Goal: Task Accomplishment & Management: Manage account settings

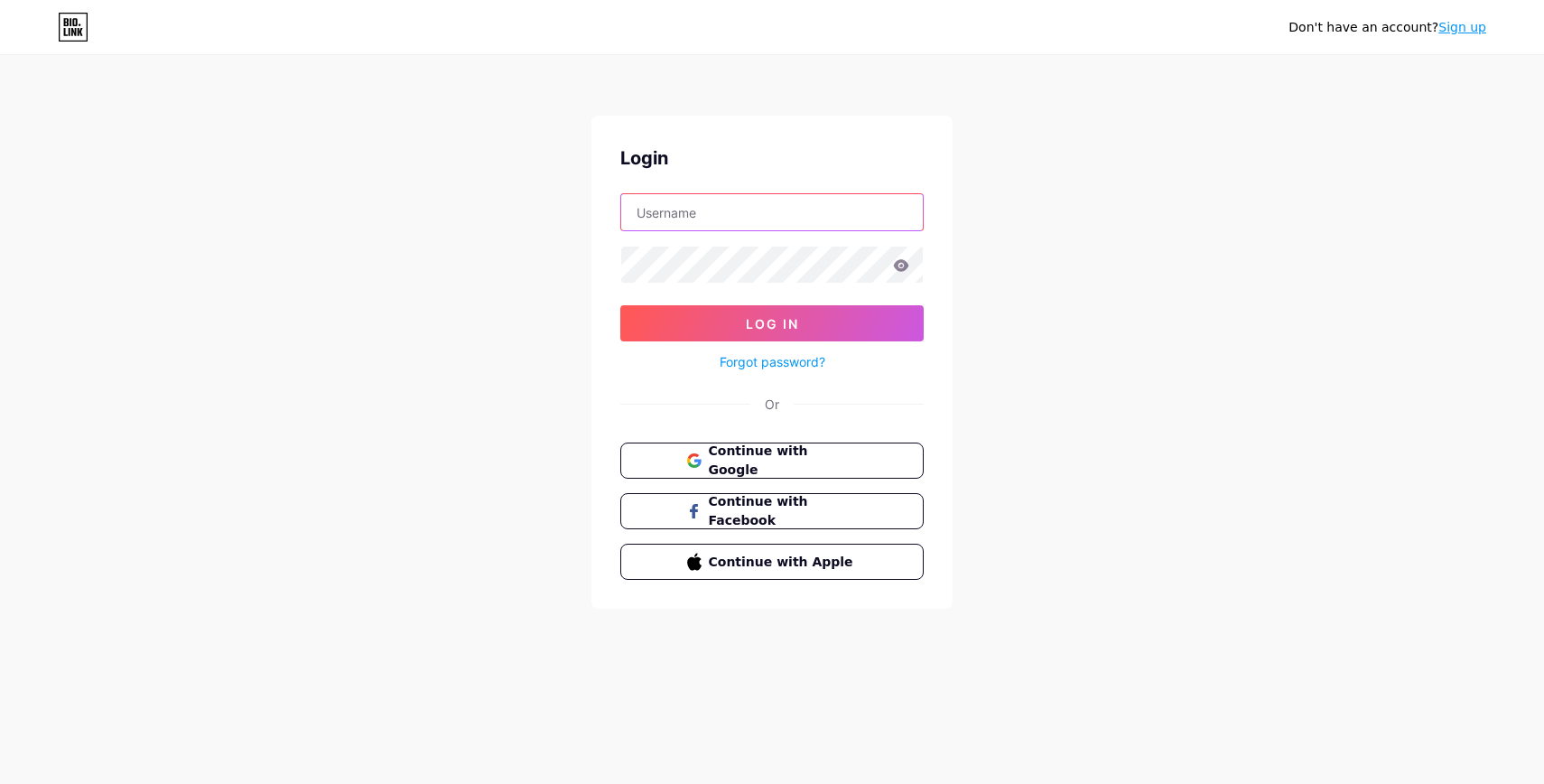
click at [670, 205] on input "text" at bounding box center [772, 211] width 302 height 36
paste input "luckyscrolls"
type input "luckyscrolls"
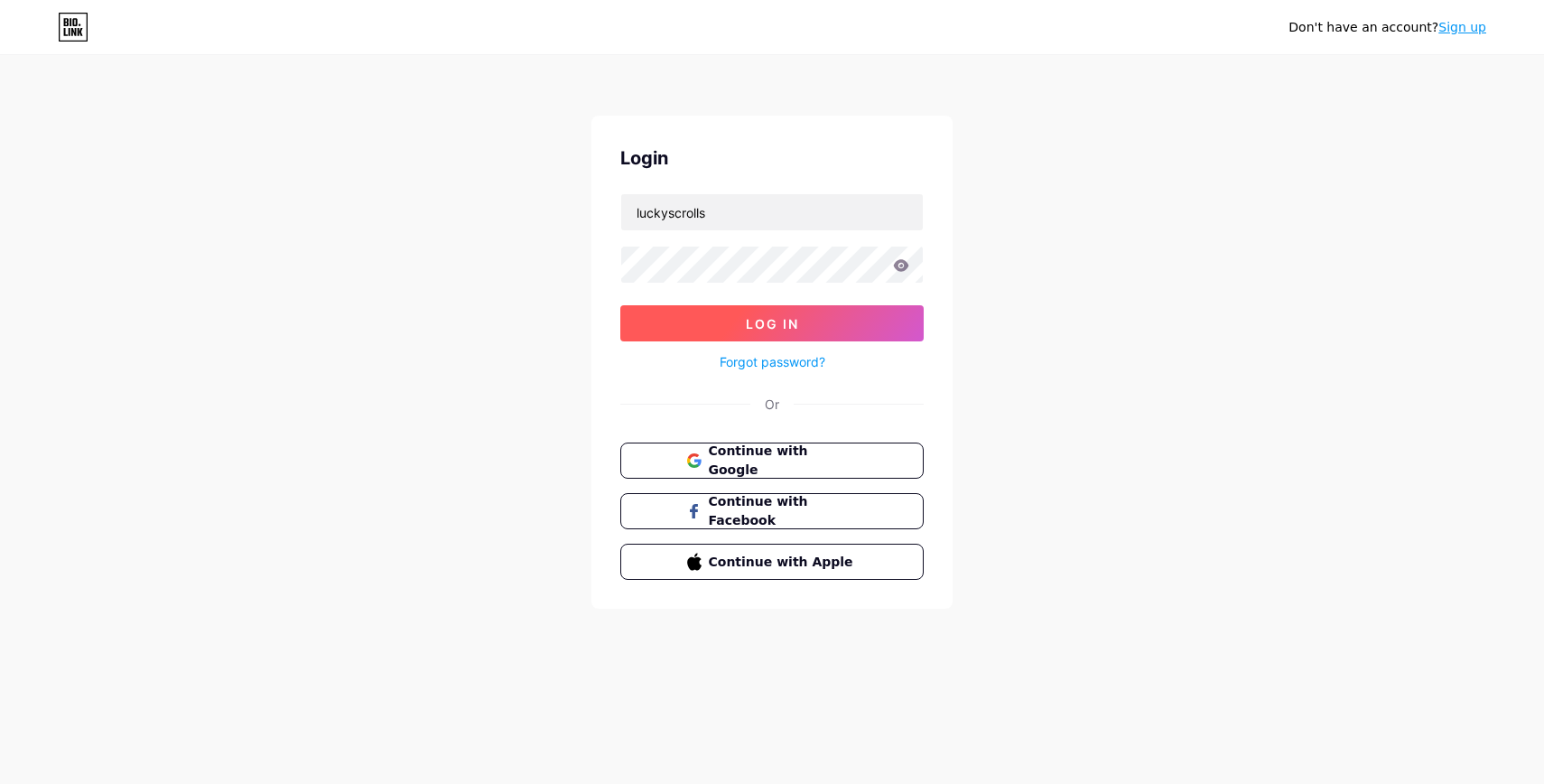
click at [772, 327] on span "Log In" at bounding box center [772, 323] width 54 height 16
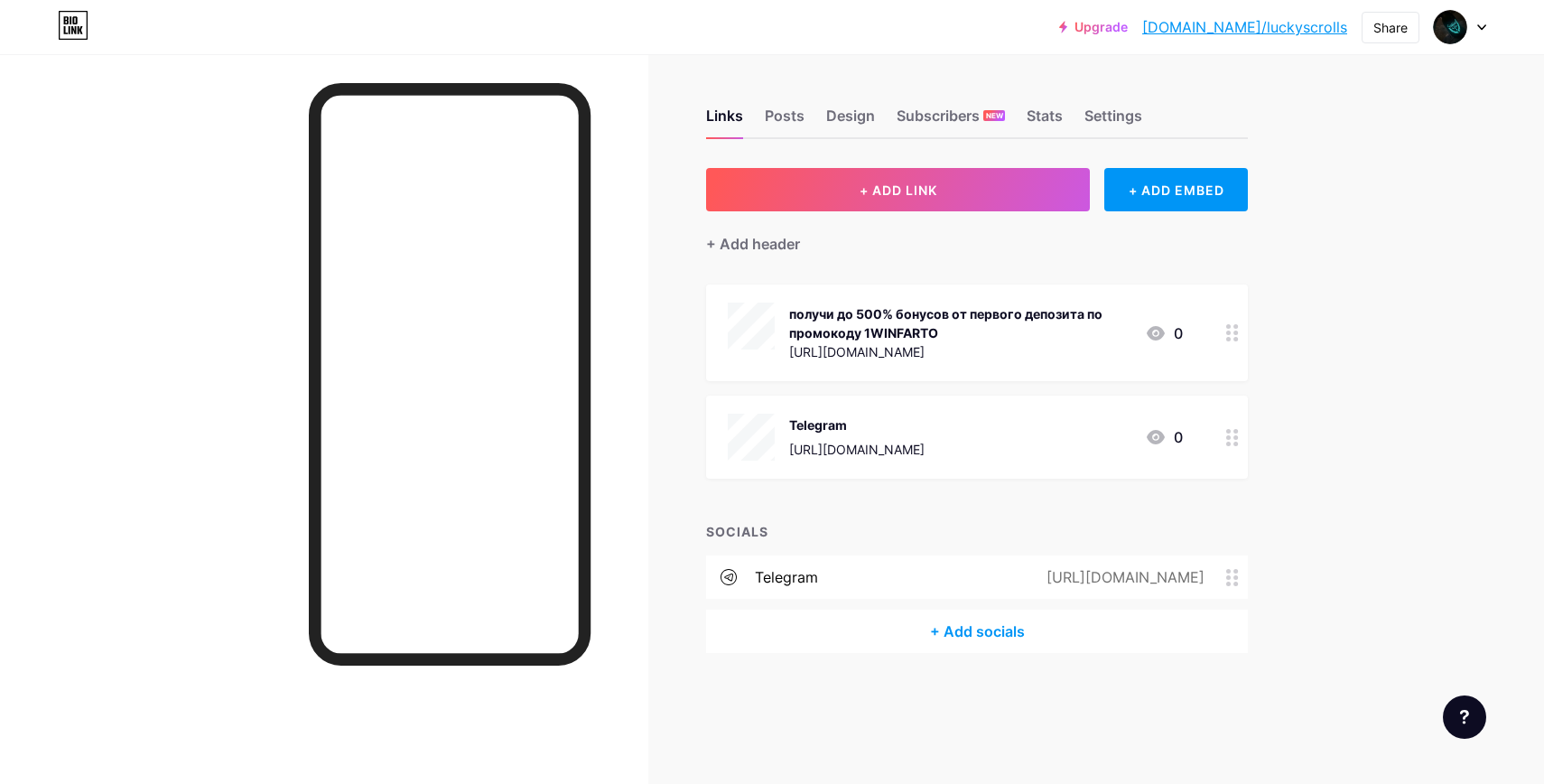
click at [0, 783] on nordpass-portal at bounding box center [0, 784] width 0 height 0
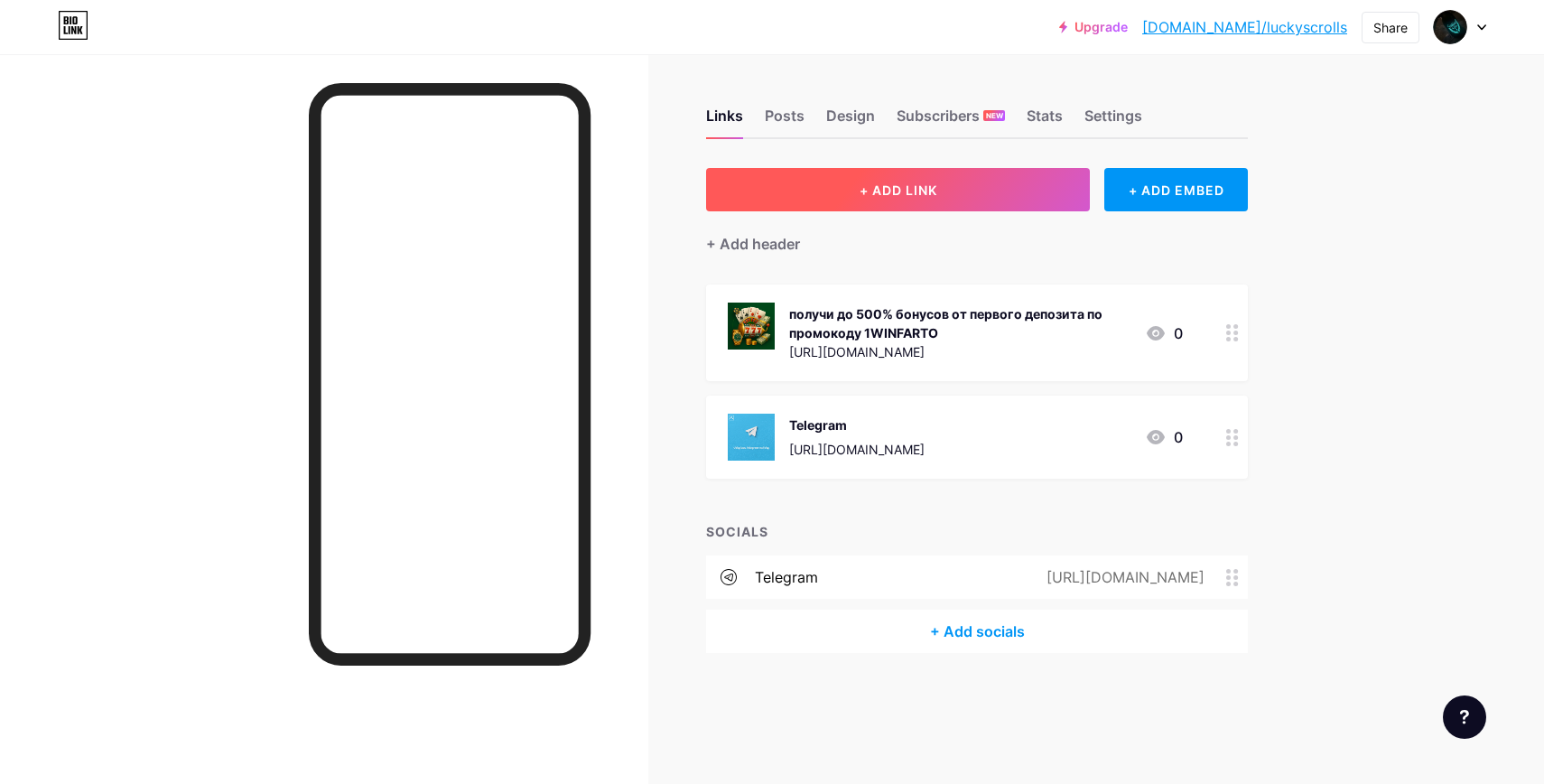
click at [894, 188] on span "+ ADD LINK" at bounding box center [899, 190] width 78 height 16
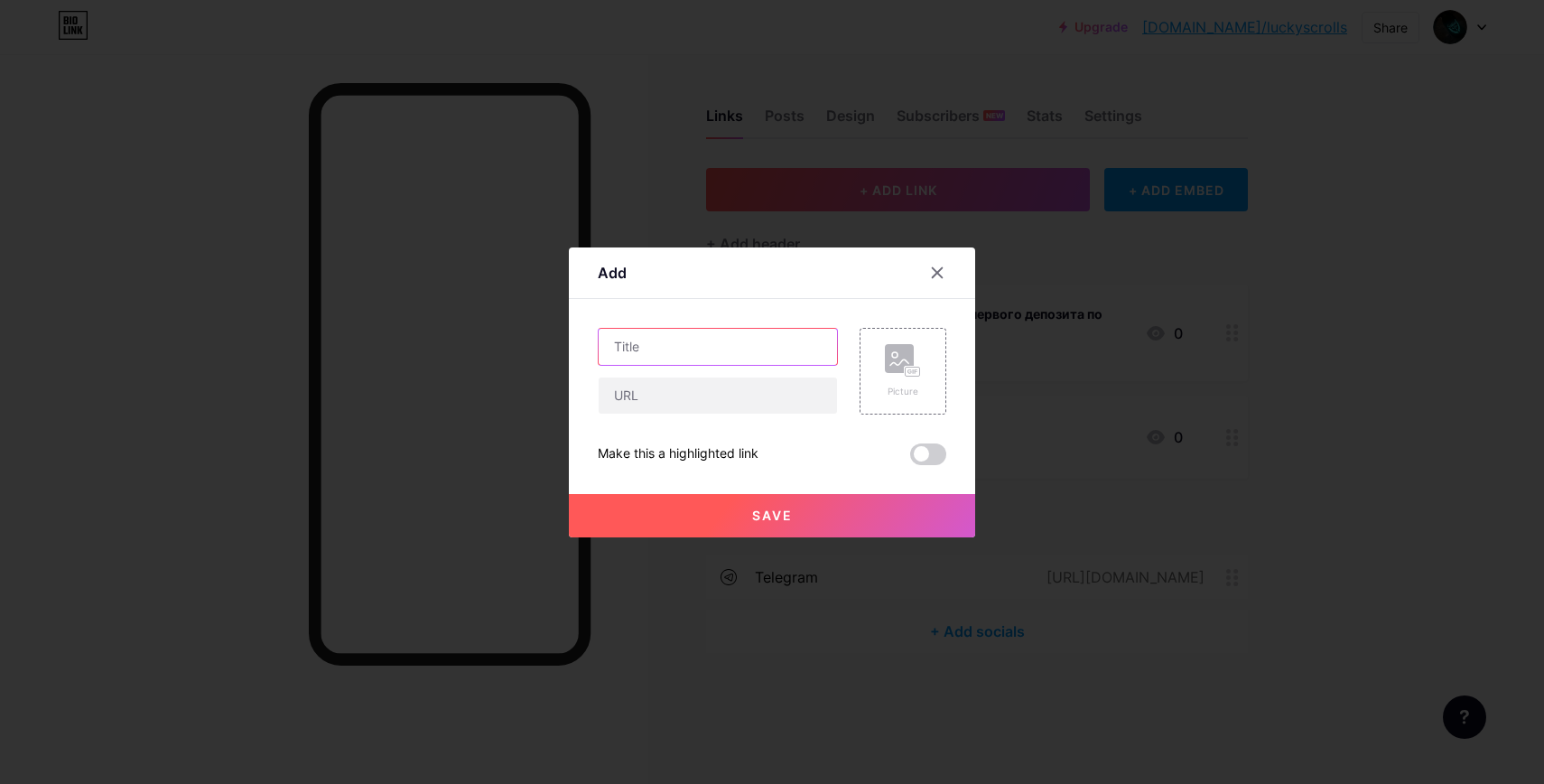
click at [631, 344] on input "text" at bounding box center [718, 346] width 239 height 36
type input "Instagram"
click at [669, 403] on input "text" at bounding box center [718, 395] width 239 height 36
paste input "[URL][DOMAIN_NAME]"
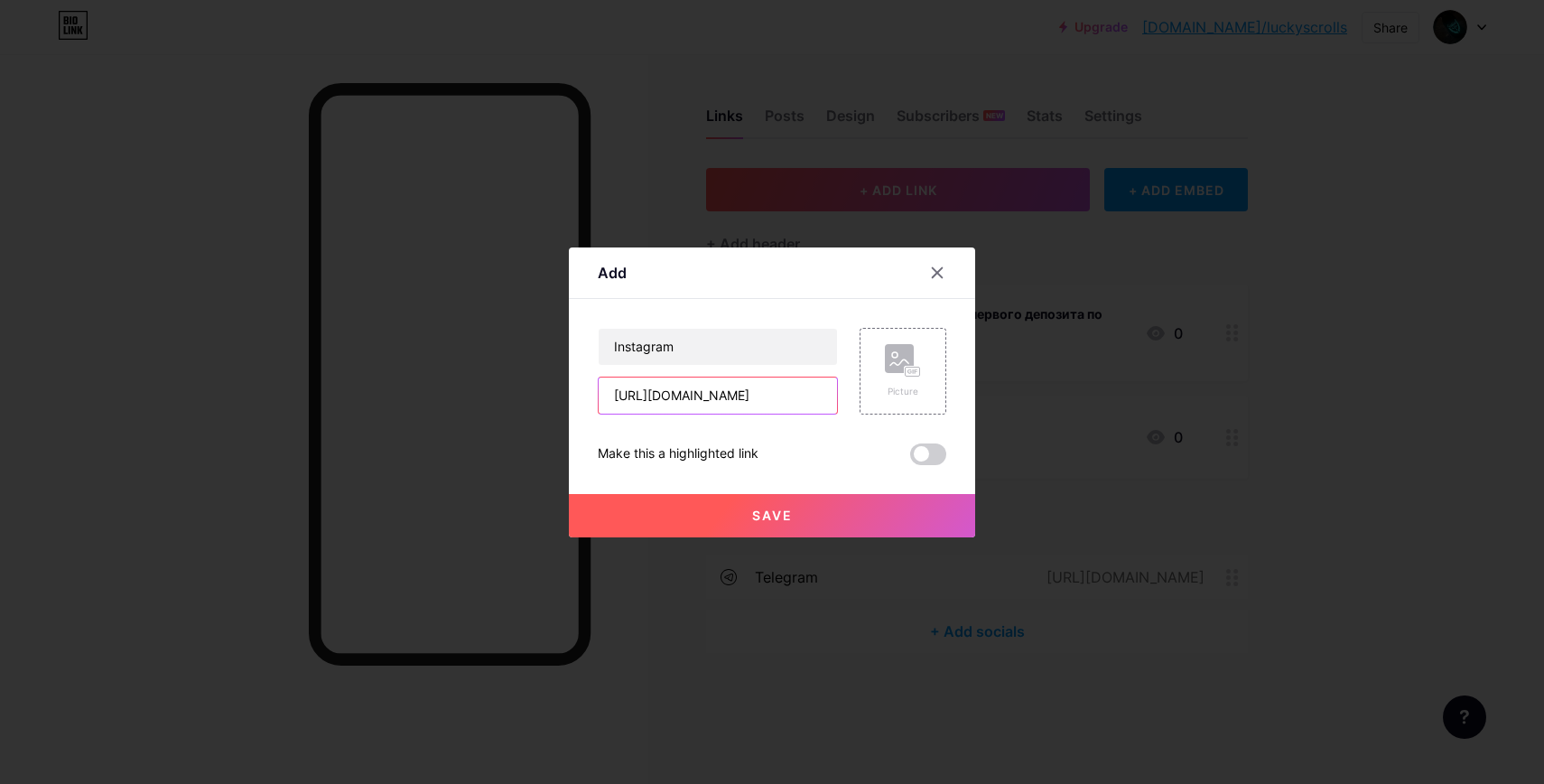
type input "[URL][DOMAIN_NAME]"
click at [821, 449] on div "Make this a highlighted link" at bounding box center [772, 454] width 349 height 21
click at [759, 514] on span "Save" at bounding box center [772, 515] width 41 height 16
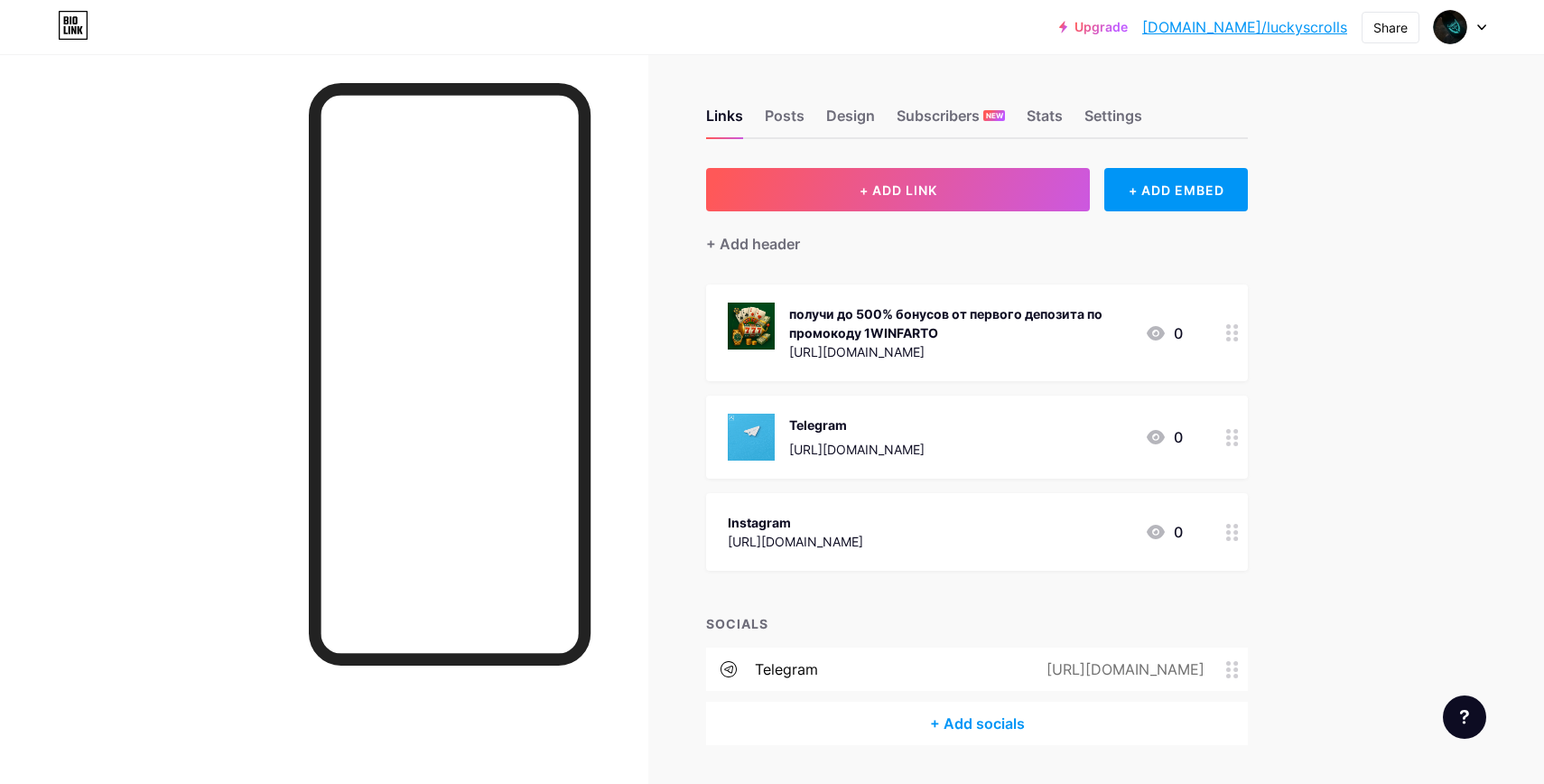
click at [976, 547] on div "Instagram [URL][DOMAIN_NAME] 0" at bounding box center [955, 532] width 455 height 42
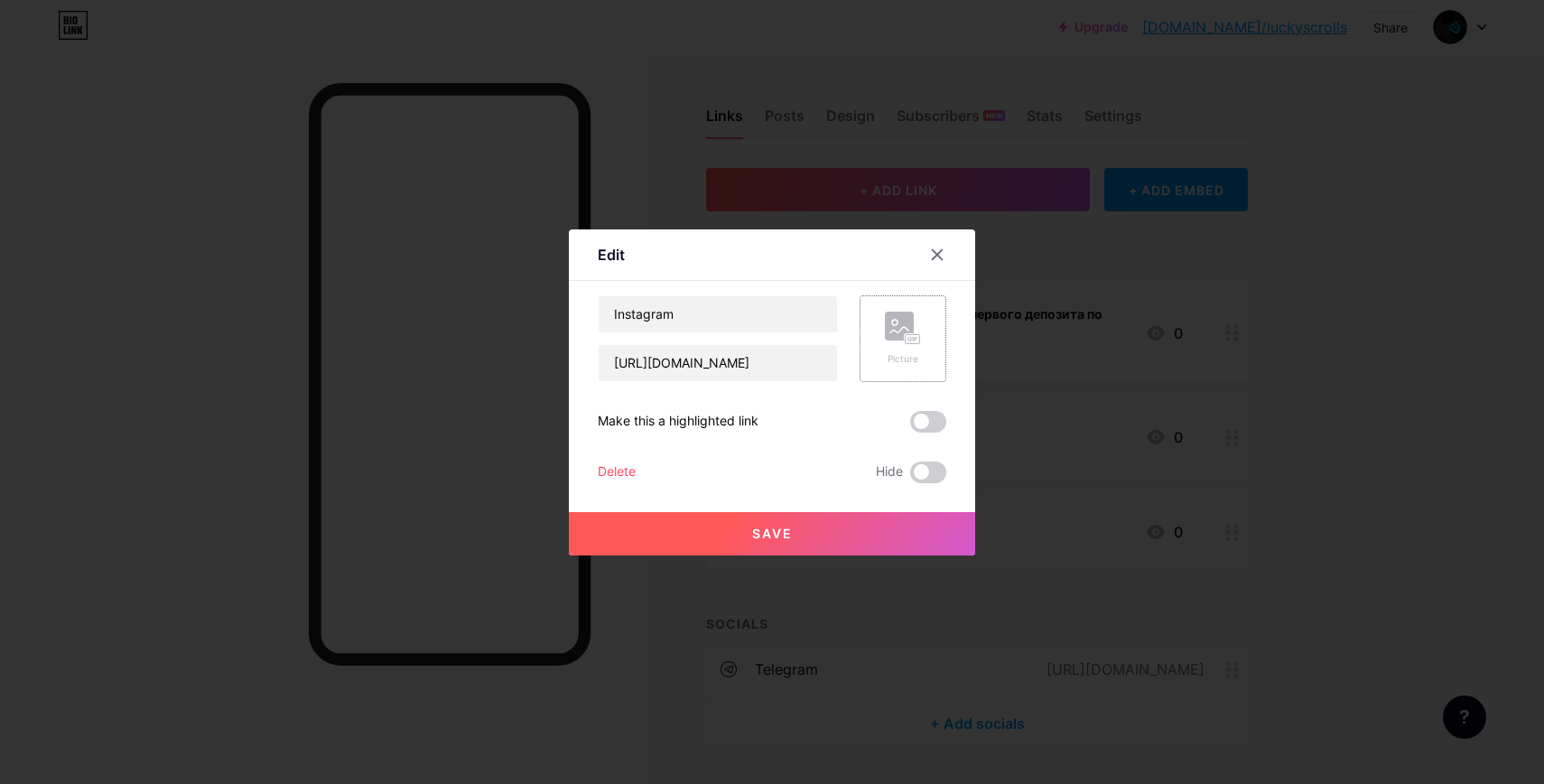
click at [906, 333] on rect at bounding box center [913, 338] width 17 height 11
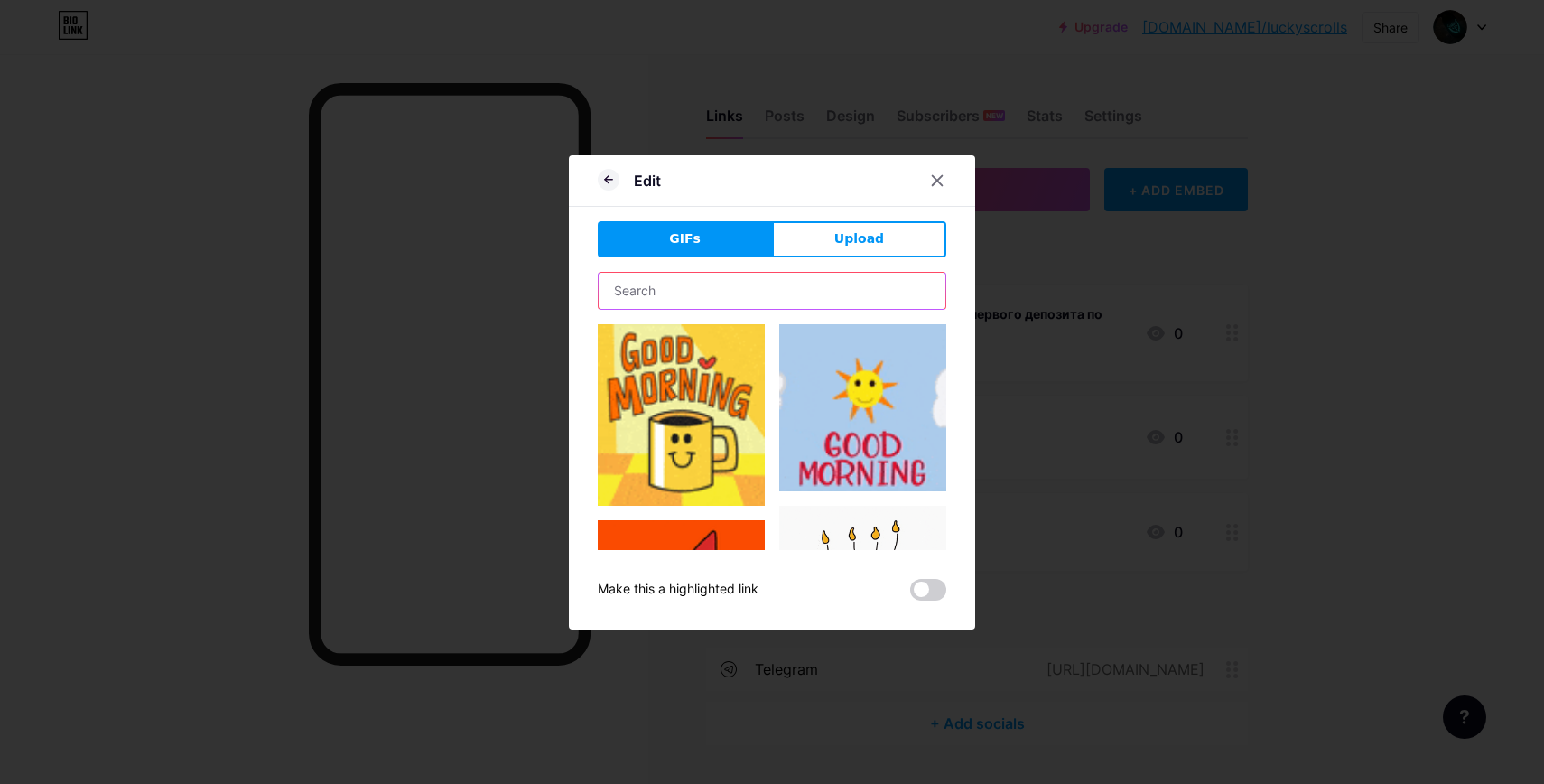
click at [741, 297] on input "text" at bounding box center [772, 290] width 347 height 36
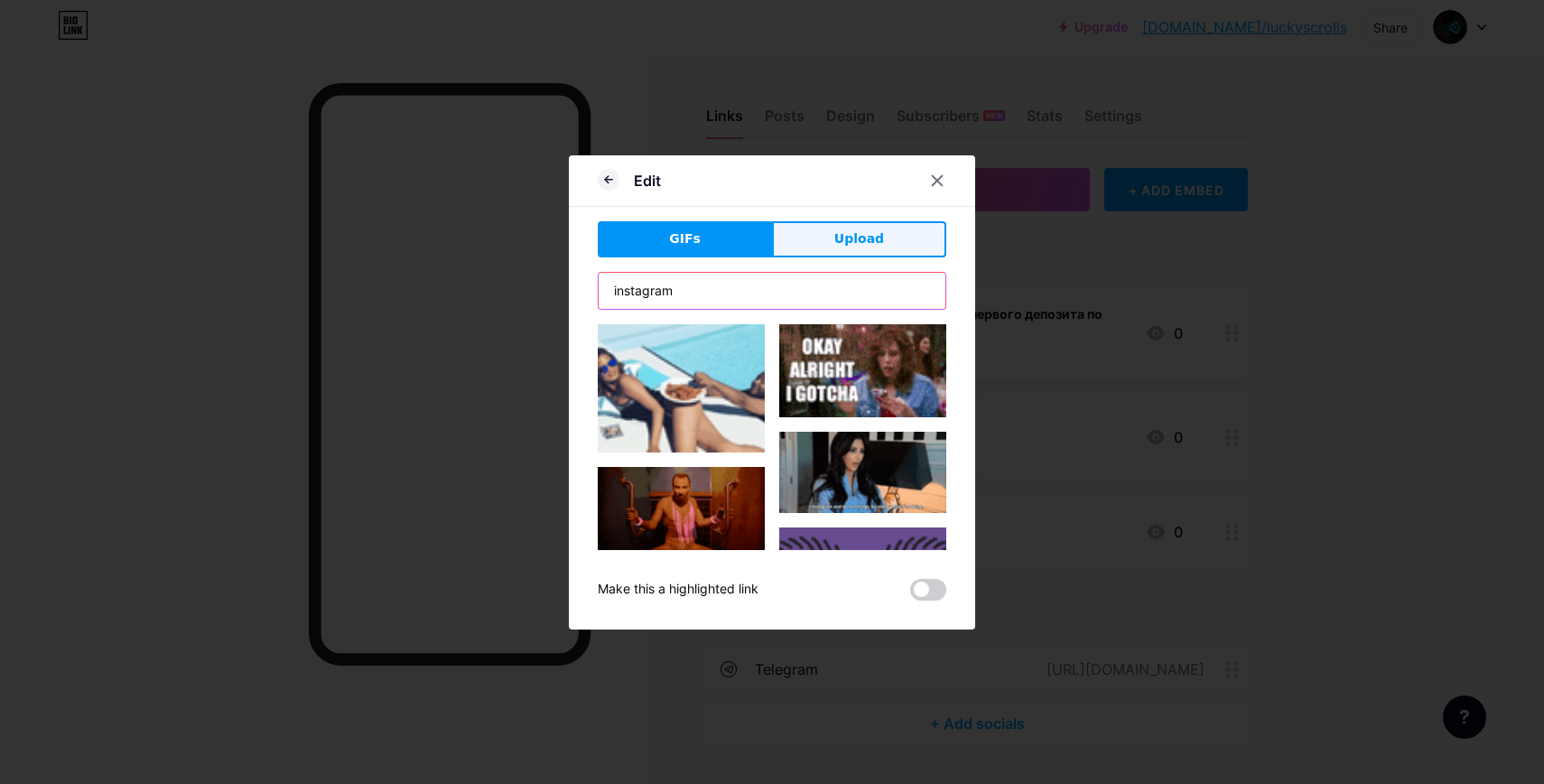
type input "instagram"
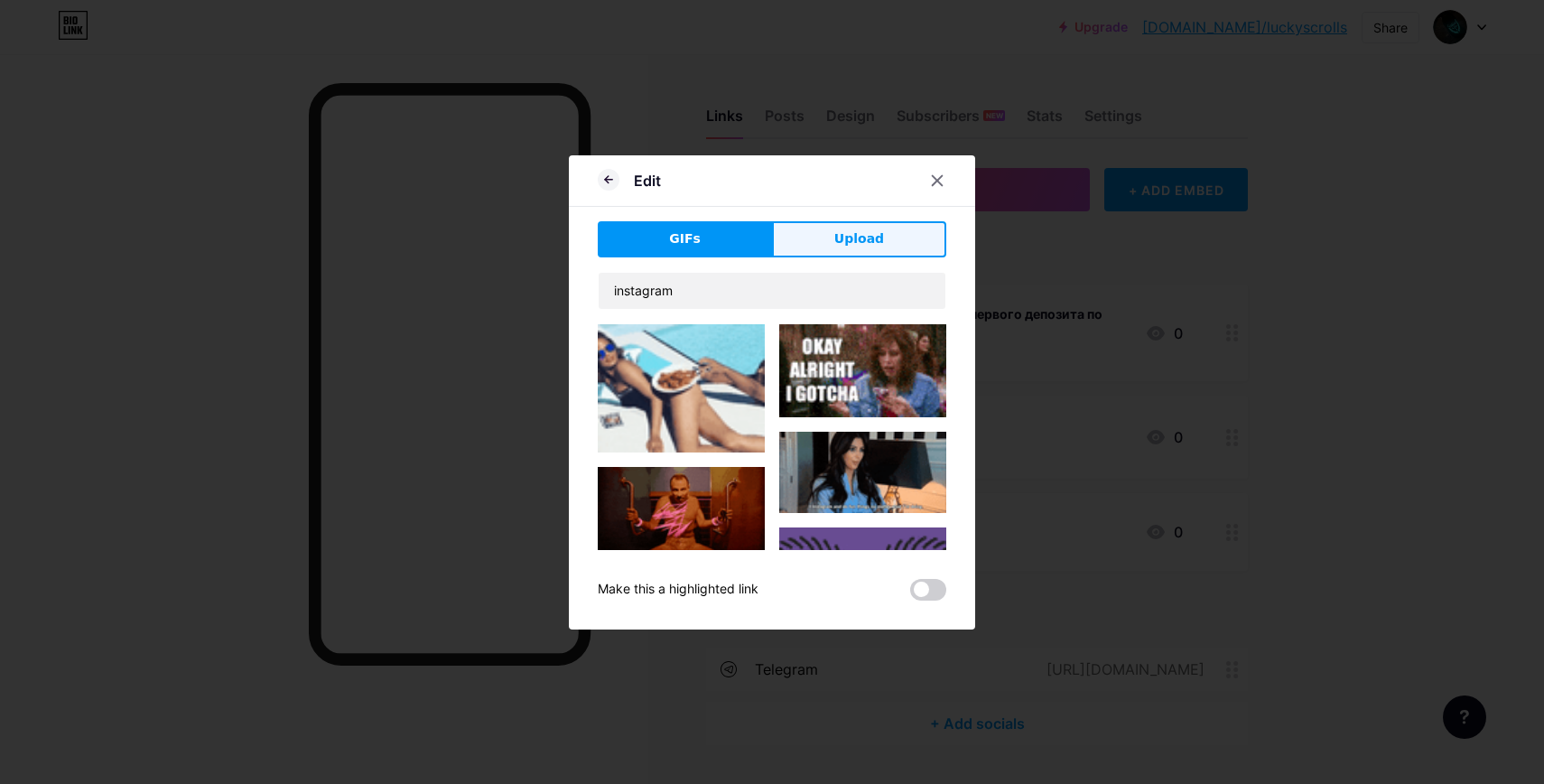
click at [850, 232] on span "Upload" at bounding box center [859, 238] width 50 height 19
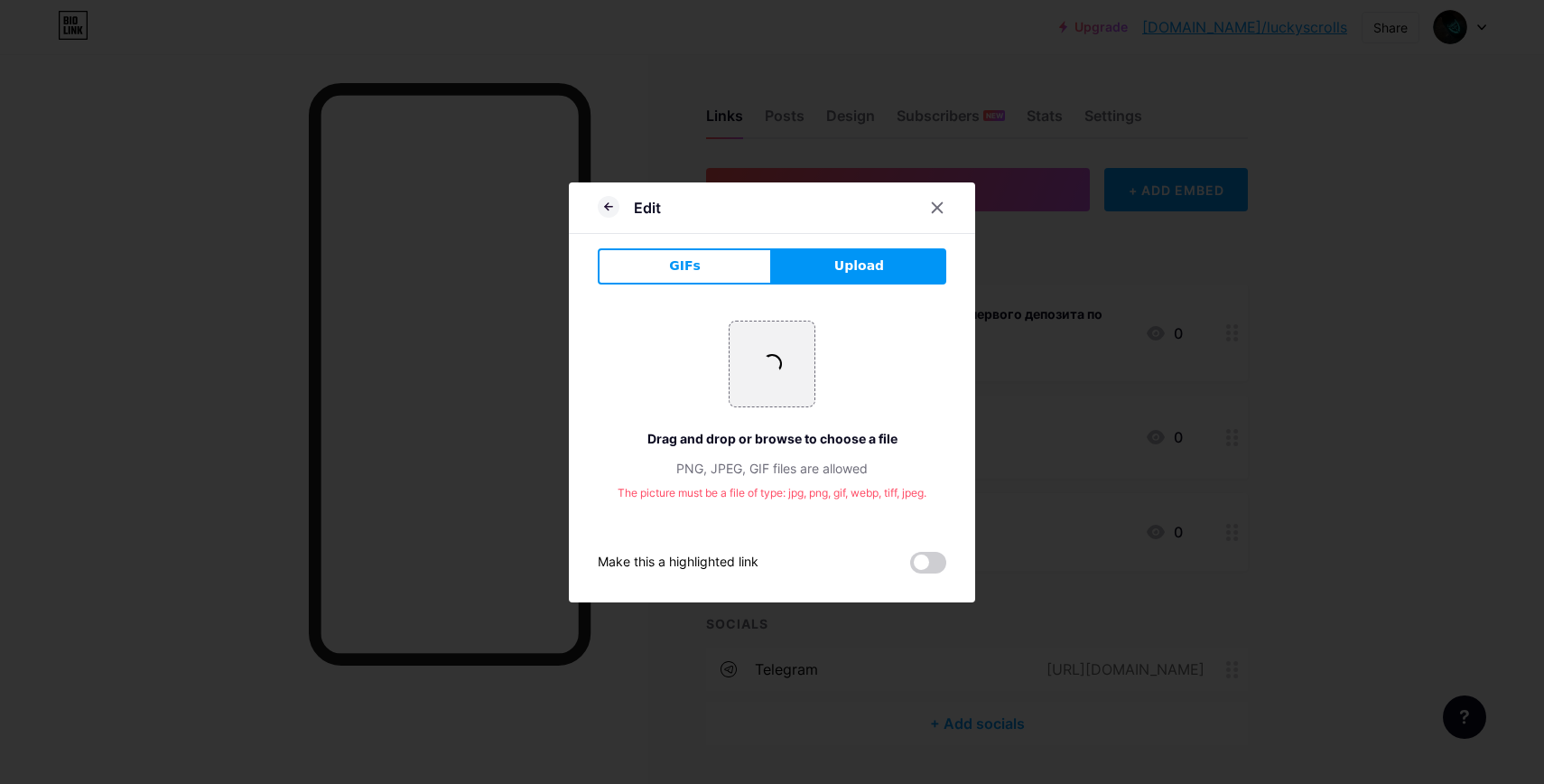
click at [682, 441] on div "Drag and drop or browse to choose a file" at bounding box center [772, 437] width 349 height 19
click at [933, 206] on icon at bounding box center [937, 207] width 15 height 15
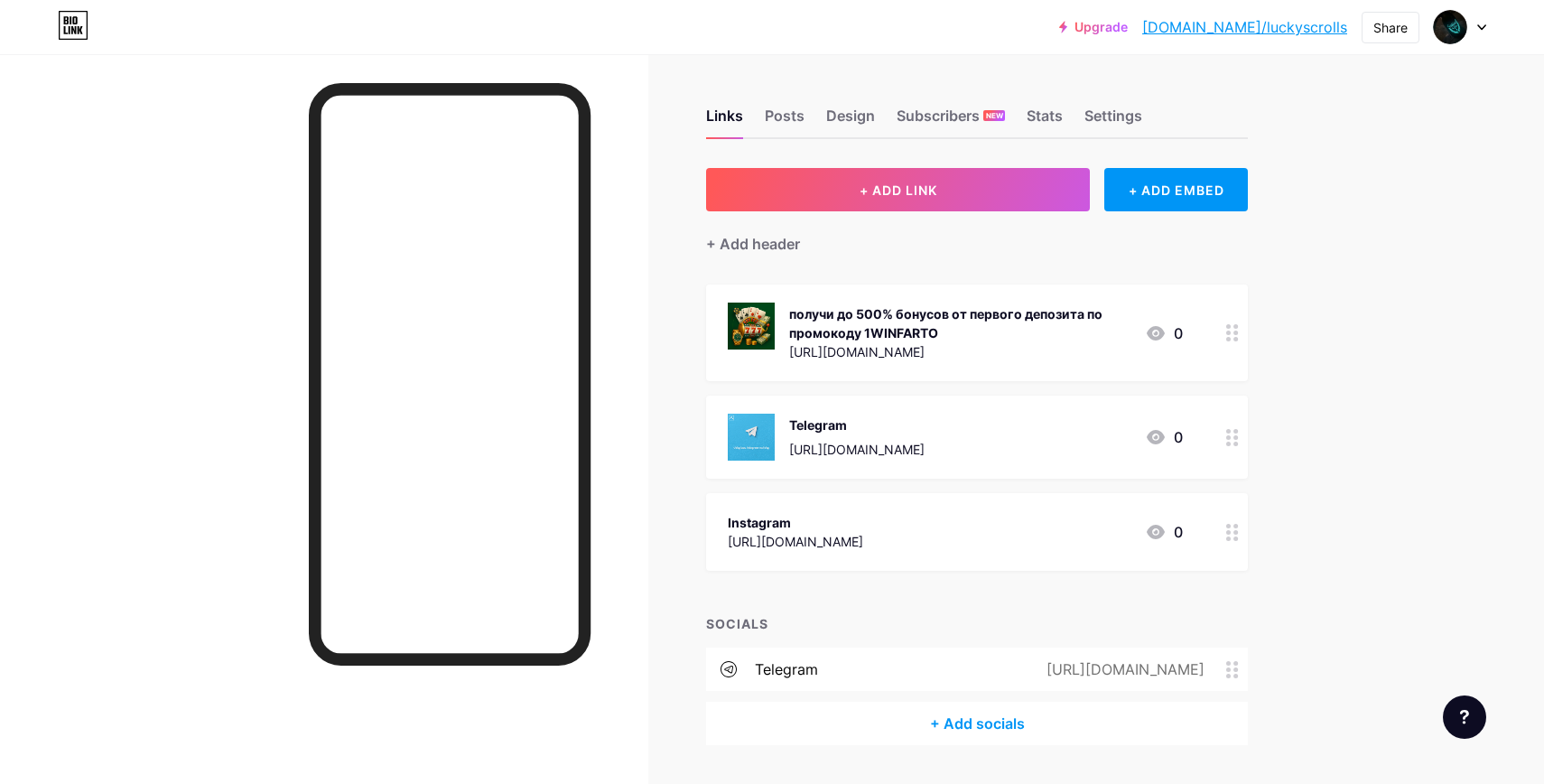
click at [863, 527] on div "Instagram" at bounding box center [795, 522] width 135 height 19
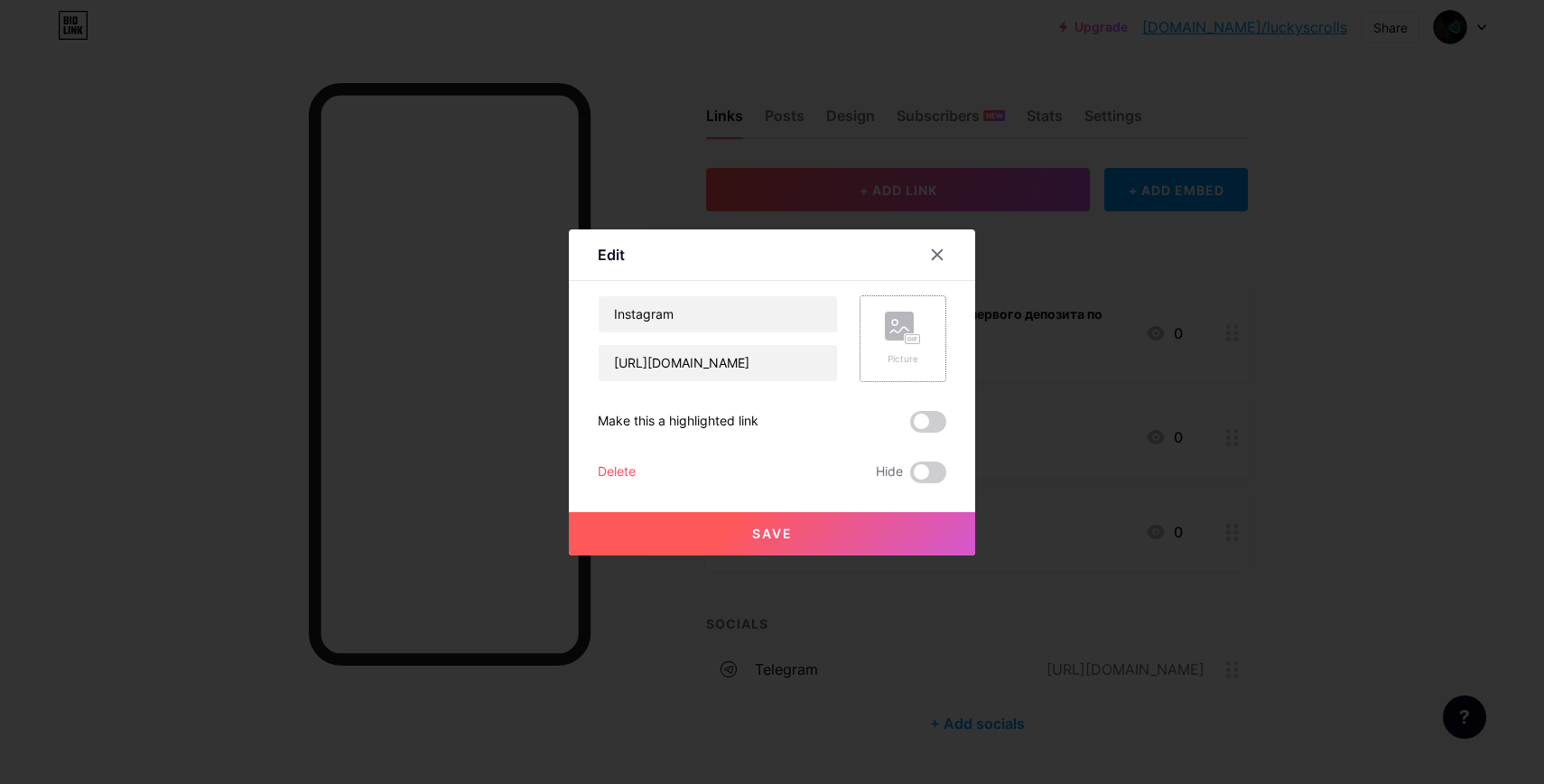
click at [898, 316] on rect at bounding box center [900, 326] width 29 height 29
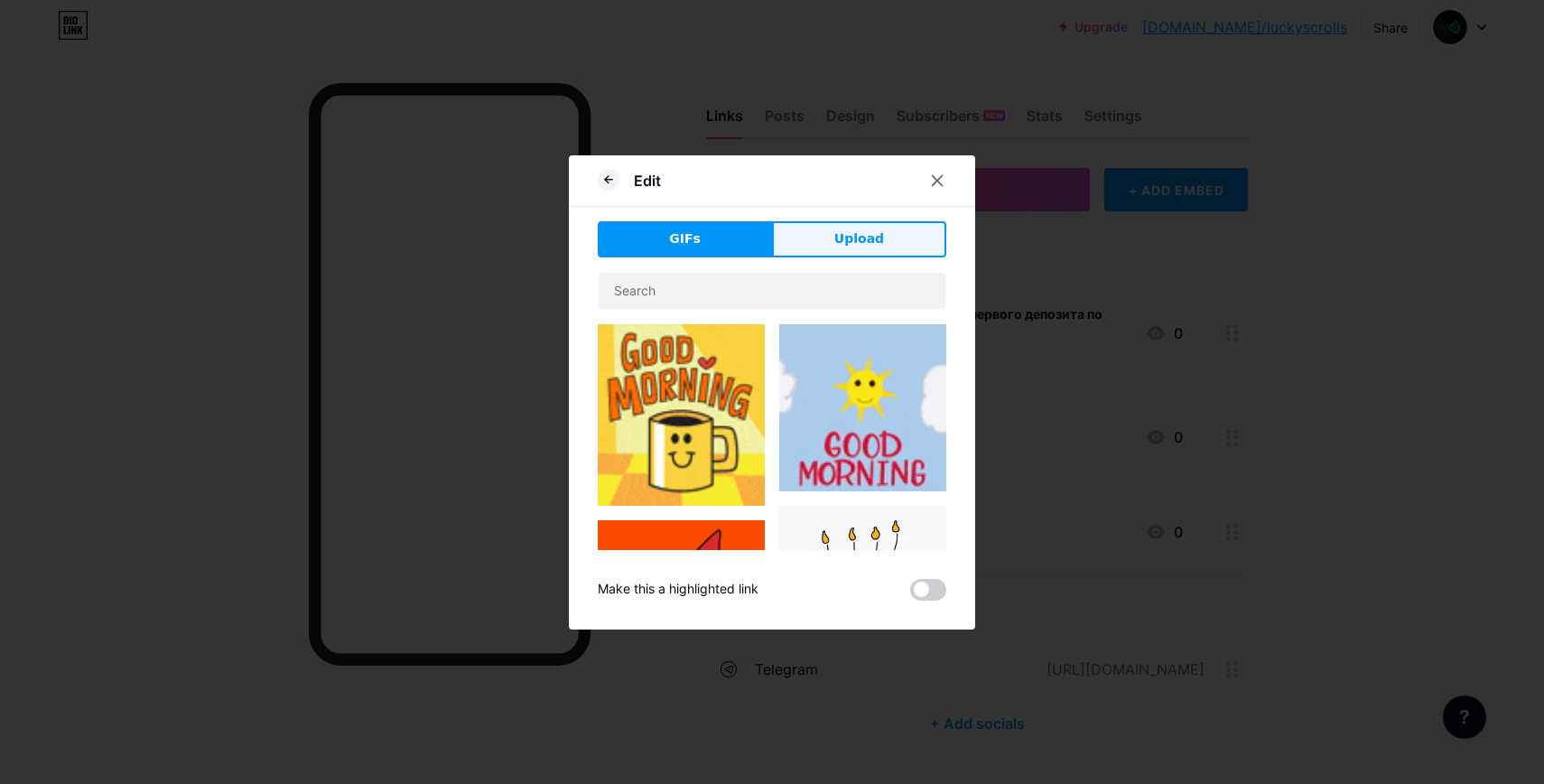
click at [825, 235] on button "Upload" at bounding box center [859, 239] width 174 height 36
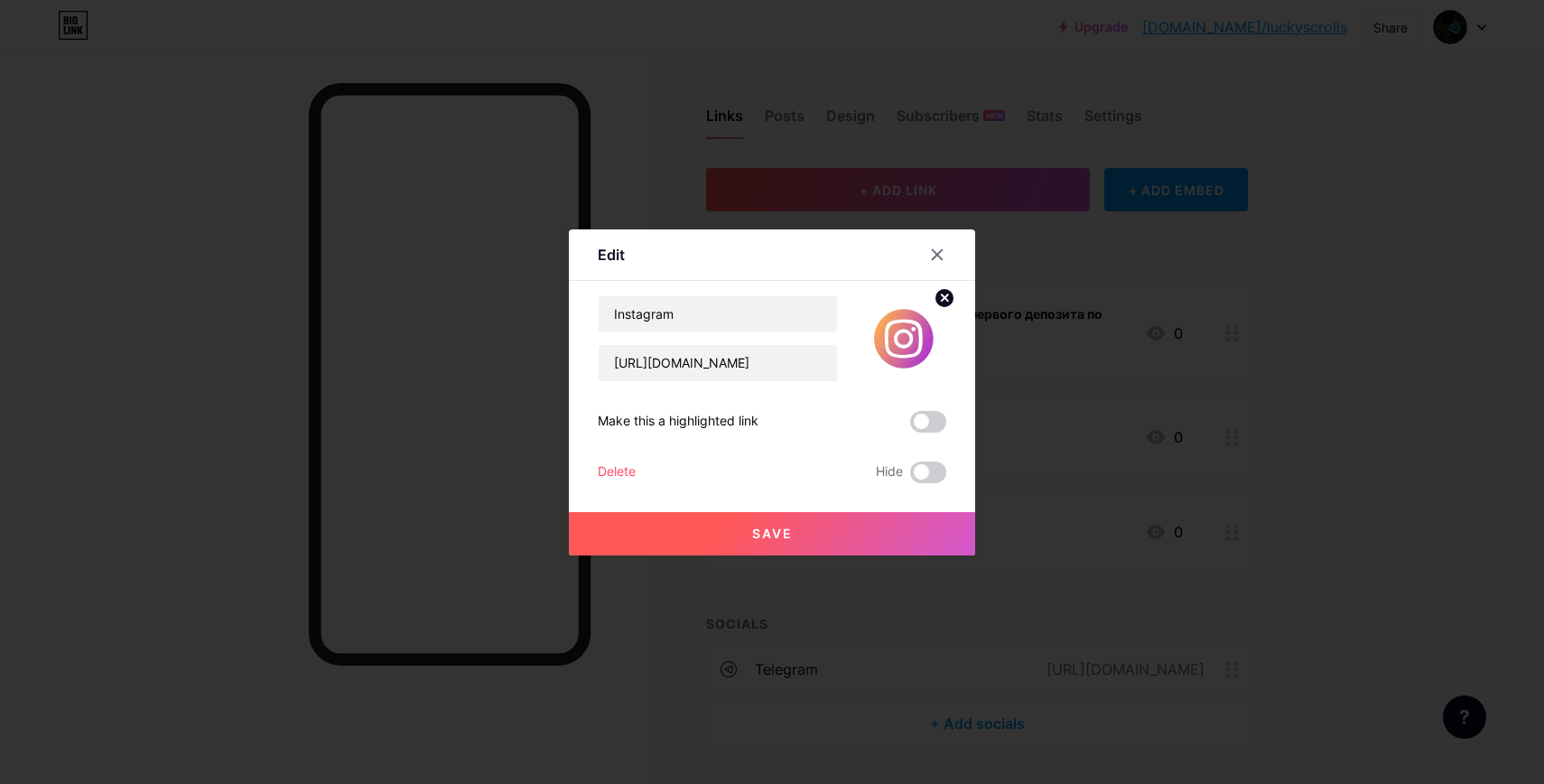
click at [726, 540] on button "Save" at bounding box center [772, 534] width 406 height 44
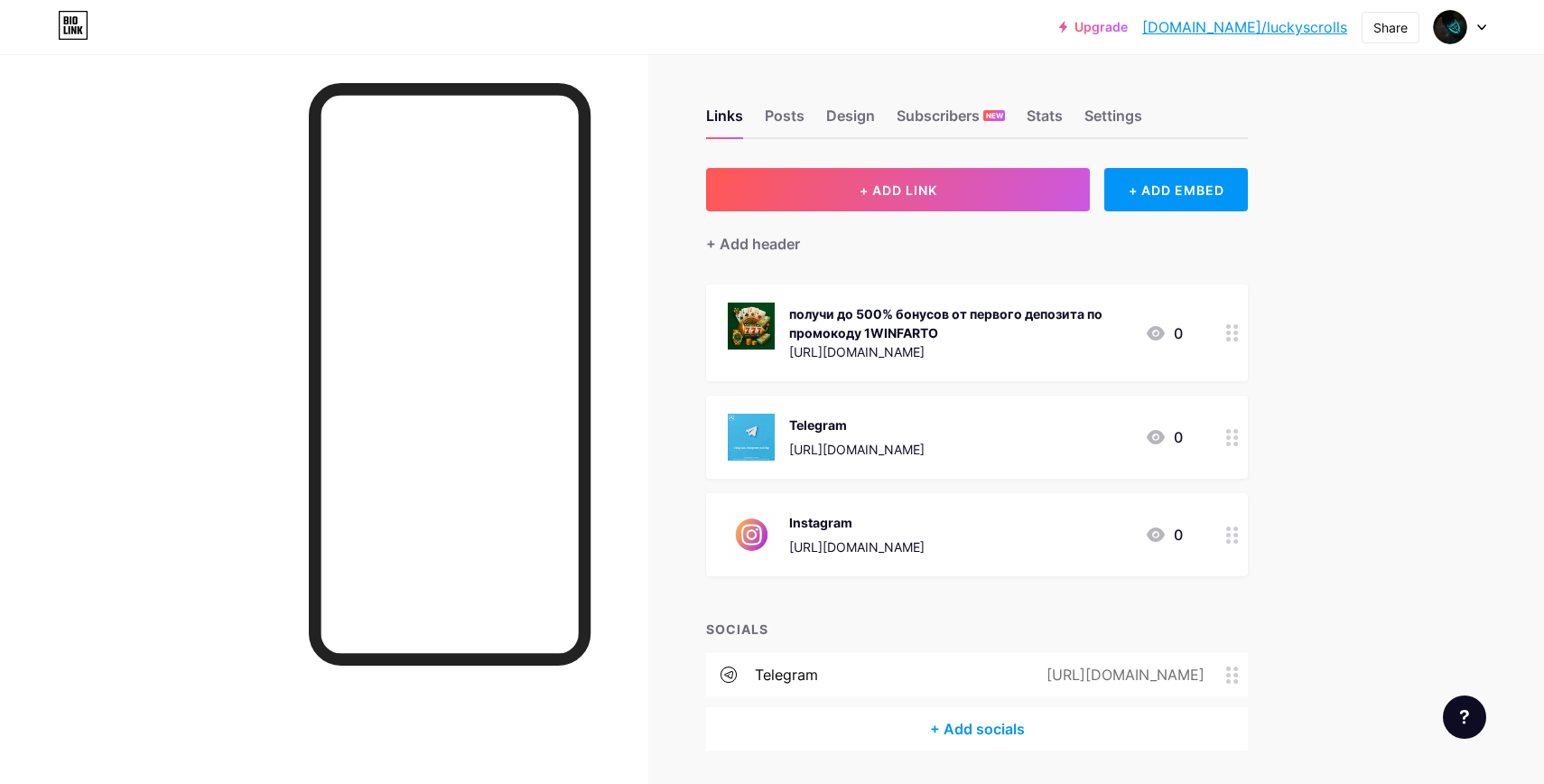
scroll to position [56, 0]
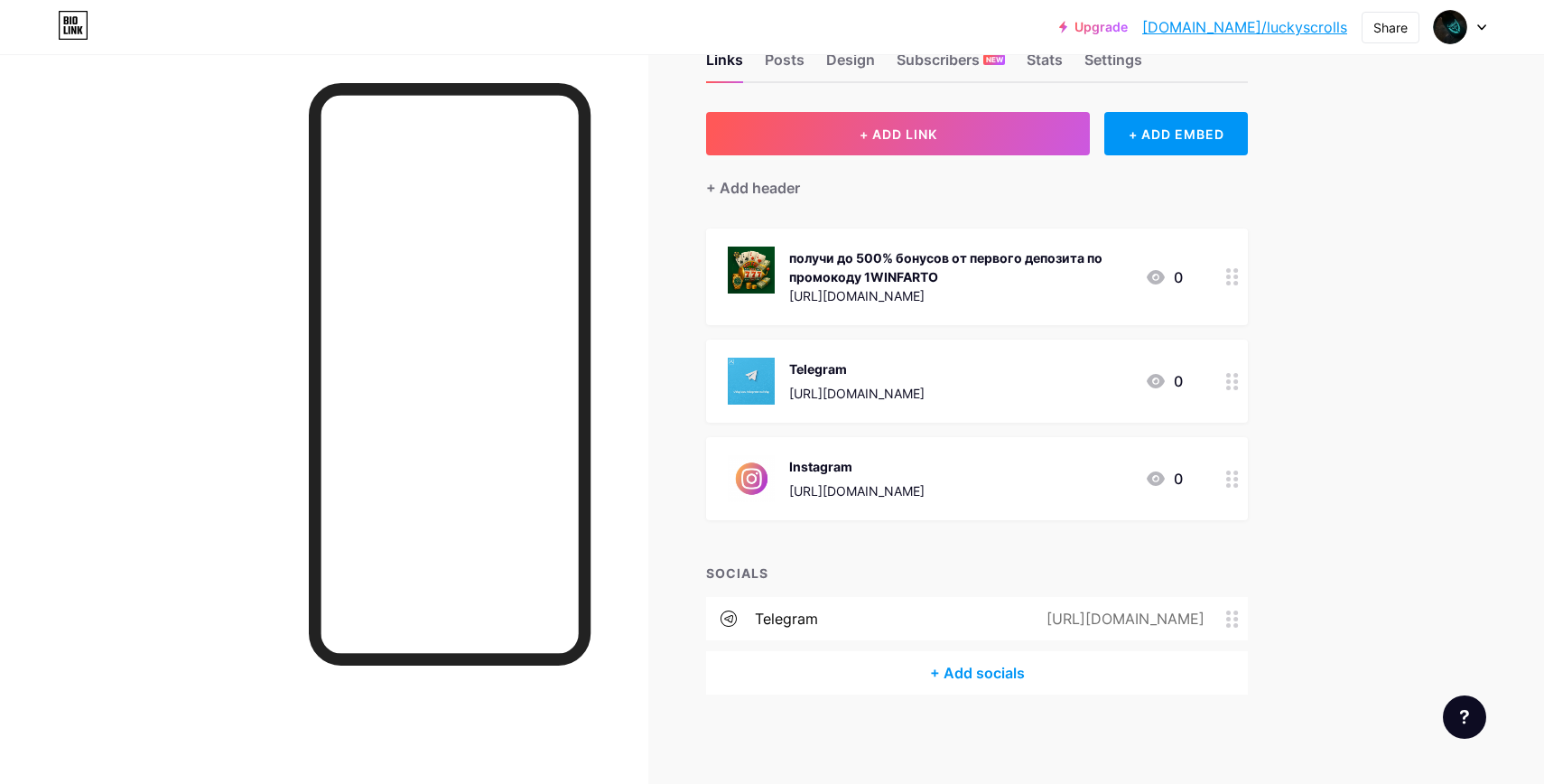
click at [1028, 282] on div "получи до 500% бонусов от первого депозита по промокоду 1WINFARTO" at bounding box center [960, 267] width 341 height 38
click at [936, 254] on icon at bounding box center [938, 254] width 10 height 10
click at [1390, 372] on div "Upgrade [DOMAIN_NAME]/luckys... [DOMAIN_NAME]/luckyscrolls Share Switch account…" at bounding box center [772, 364] width 1544 height 840
